Goal: Navigation & Orientation: Find specific page/section

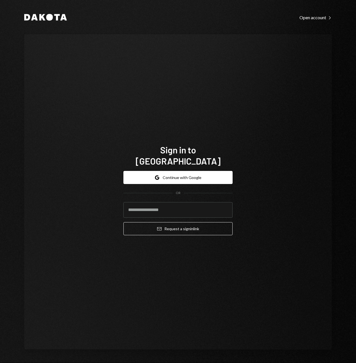
click at [177, 171] on button "Google Continue with Google" at bounding box center [177, 177] width 109 height 13
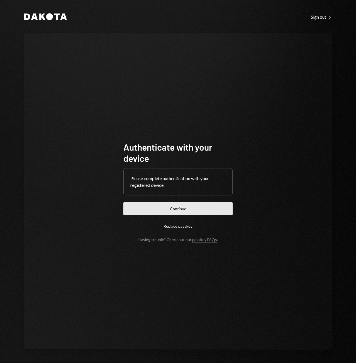
click at [183, 208] on button "Continue" at bounding box center [177, 208] width 109 height 13
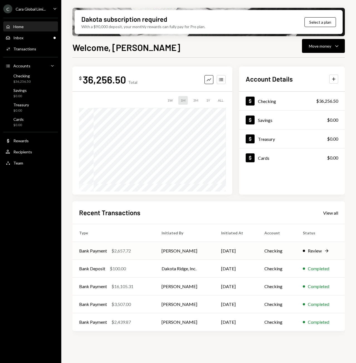
click at [217, 254] on td "[DATE]" at bounding box center [235, 251] width 43 height 18
